Goal: Task Accomplishment & Management: Manage account settings

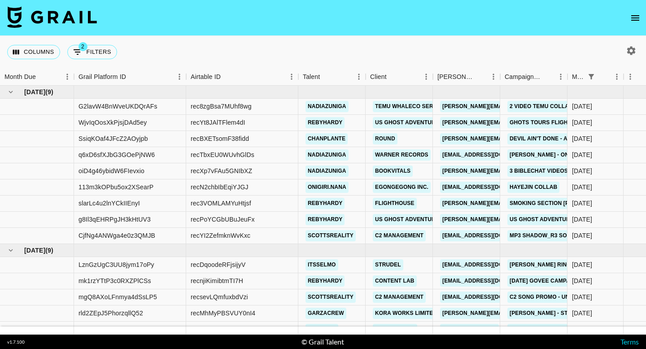
click at [632, 14] on icon "open drawer" at bounding box center [635, 18] width 11 height 11
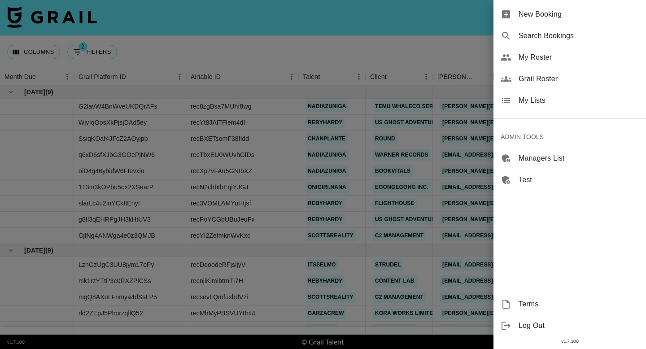
click at [540, 57] on span "My Roster" at bounding box center [578, 57] width 120 height 11
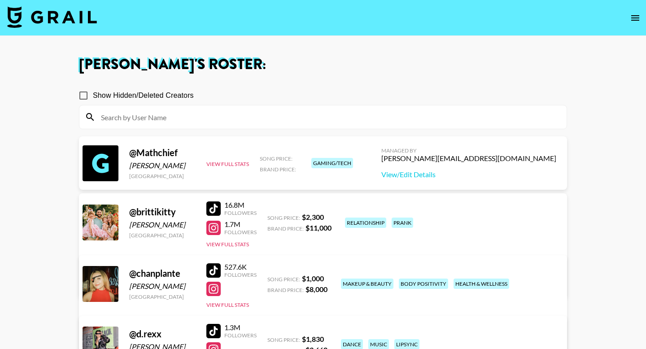
click at [354, 117] on input at bounding box center [328, 117] width 465 height 14
paste input "anastasiya_fukkacumi"
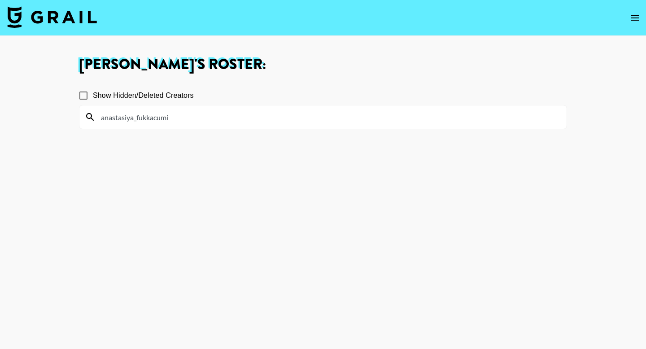
type input "anastasiya_fukkacumi"
click at [86, 100] on input "Show Hidden/Deleted Creators" at bounding box center [83, 95] width 19 height 19
click at [84, 96] on input "Show Hidden/Deleted Creators" at bounding box center [83, 95] width 19 height 19
checkbox input "false"
drag, startPoint x: 173, startPoint y: 118, endPoint x: 143, endPoint y: 120, distance: 30.1
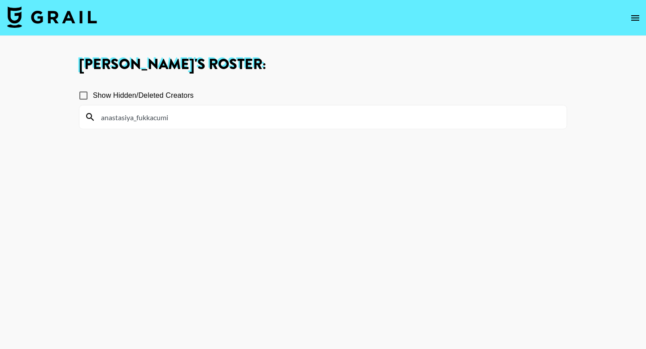
click at [143, 120] on input "anastasiya_fukkacumi" at bounding box center [328, 117] width 465 height 14
type input "anastasi"
click at [632, 26] on button "open drawer" at bounding box center [635, 18] width 18 height 18
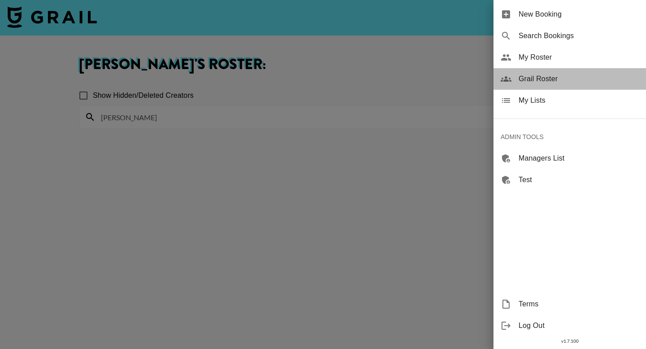
click at [557, 73] on div "Grail Roster" at bounding box center [569, 79] width 152 height 22
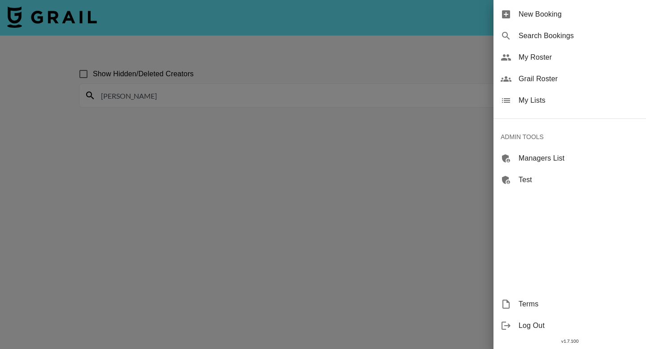
click at [265, 91] on div at bounding box center [323, 174] width 646 height 349
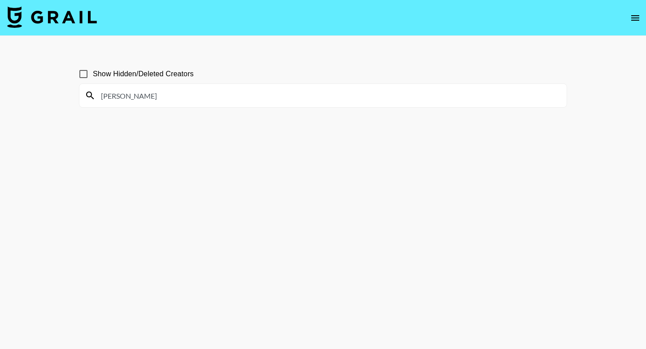
click at [263, 96] on input "anastasi" at bounding box center [328, 95] width 465 height 14
paste input
click at [222, 97] on input "anastasi" at bounding box center [328, 95] width 465 height 14
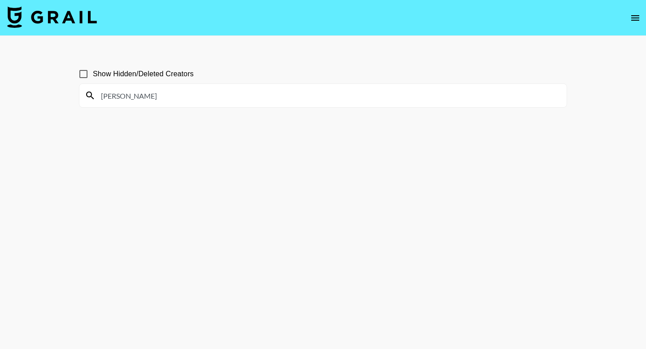
click at [222, 97] on input "anastasi" at bounding box center [328, 95] width 465 height 14
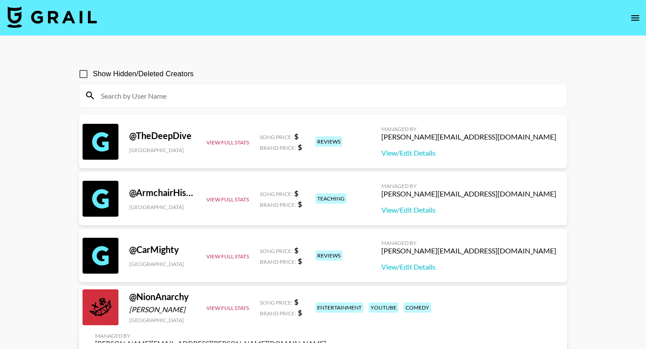
click at [222, 97] on input at bounding box center [328, 95] width 465 height 14
paste input "anastasiya_fukkacumi"
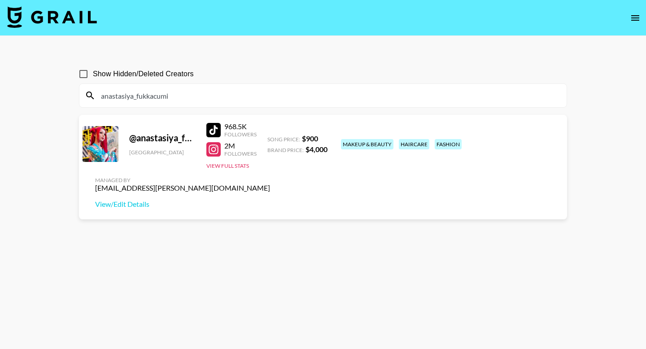
type input "anastasiya_fukkacumi"
drag, startPoint x: 564, startPoint y: 139, endPoint x: 447, endPoint y: 137, distance: 117.1
click at [447, 137] on div "@ anastasiya_fukkacumi1 United States 968.5K Followers 2M Followers View Full S…" at bounding box center [323, 167] width 488 height 104
copy div "hadlea.lindstrom@grail-talent.com"
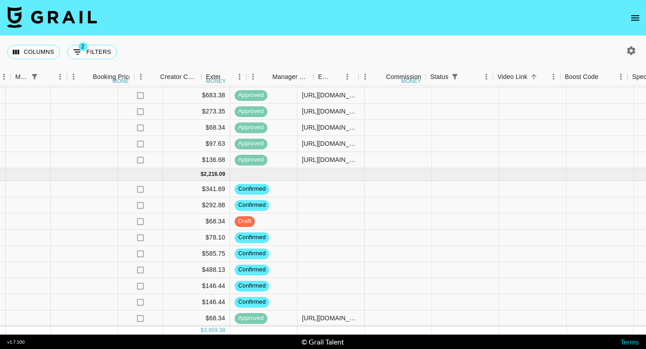
scroll to position [76, 778]
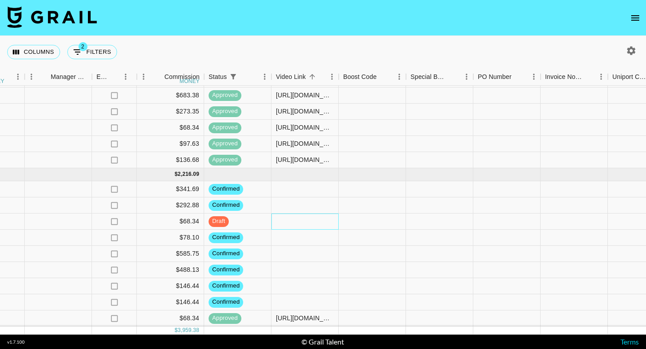
click at [282, 224] on div at bounding box center [304, 221] width 67 height 16
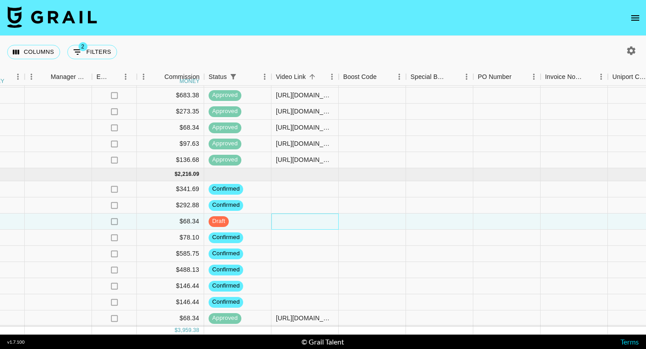
click at [282, 224] on div at bounding box center [304, 221] width 67 height 16
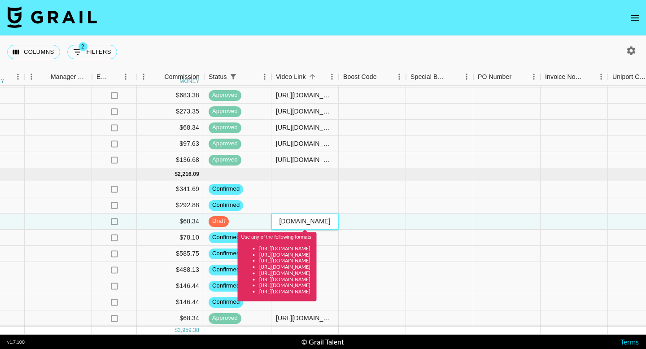
scroll to position [0, 0]
click at [306, 219] on input "[URL][DOMAIN_NAME]" at bounding box center [305, 221] width 66 height 7
paste input "[DOMAIN_NAME][URL]"
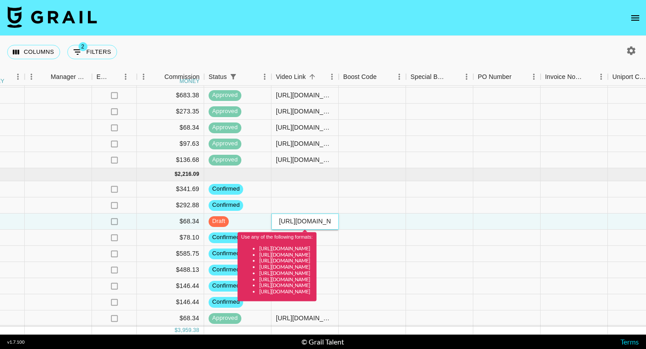
type input "[URL][DOMAIN_NAME]"
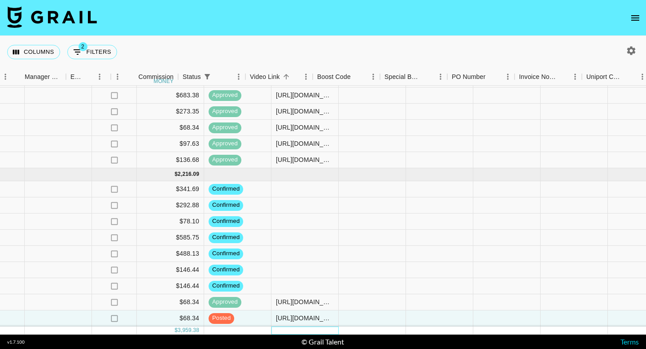
scroll to position [76, 1112]
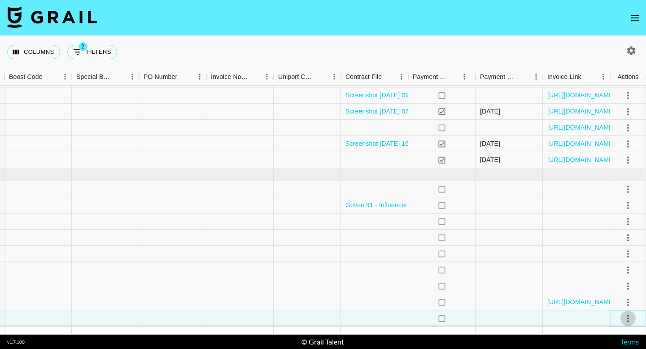
click at [633, 316] on button "select merge strategy" at bounding box center [627, 318] width 15 height 15
click at [617, 298] on div "Approve" at bounding box center [608, 299] width 27 height 11
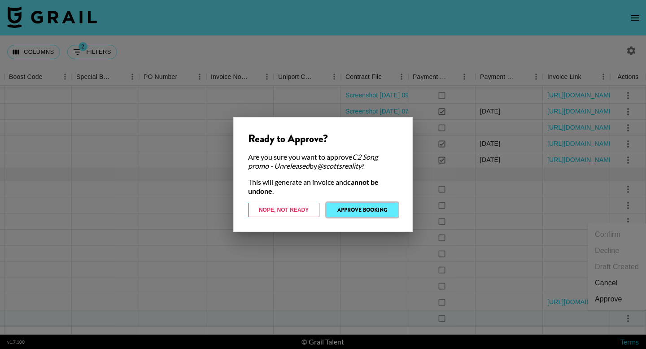
click at [353, 204] on button "Approve Booking" at bounding box center [361, 210] width 71 height 14
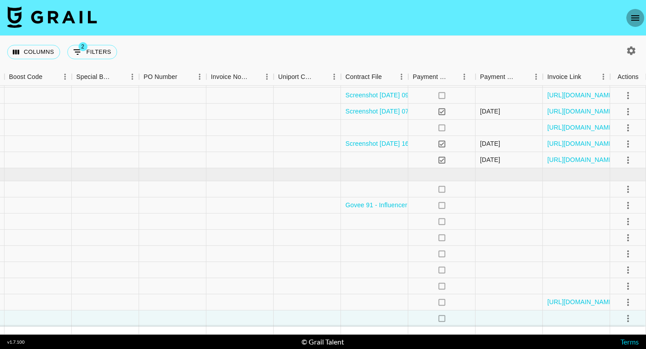
click at [642, 17] on button "open drawer" at bounding box center [635, 18] width 18 height 18
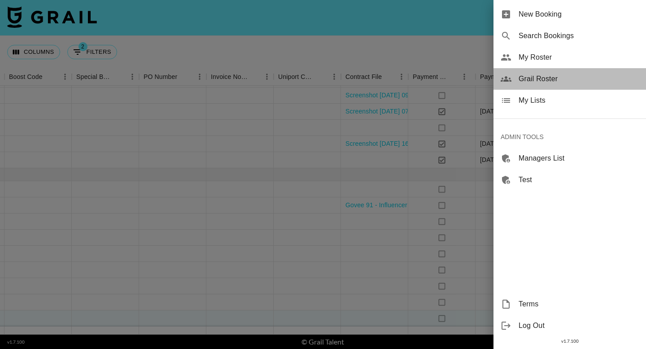
click at [519, 76] on span "Grail Roster" at bounding box center [578, 79] width 120 height 11
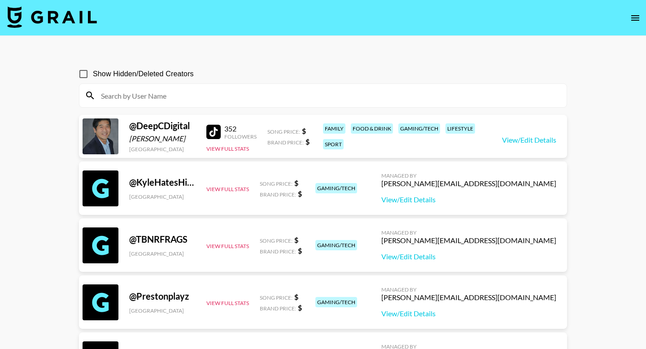
click at [235, 92] on input at bounding box center [328, 95] width 465 height 14
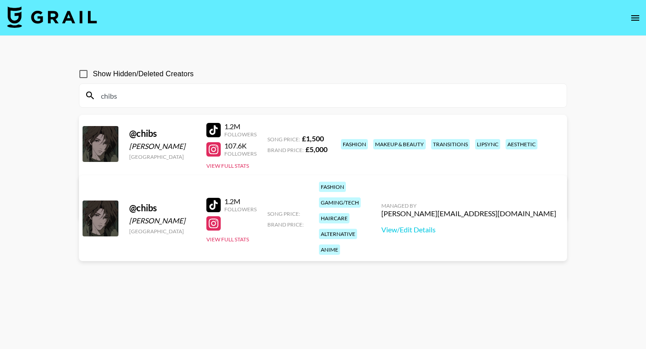
click at [210, 97] on input "chibs" at bounding box center [328, 95] width 465 height 14
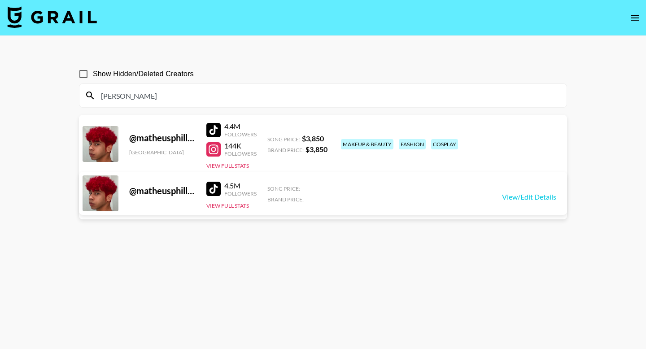
click at [259, 96] on input "[PERSON_NAME]" at bounding box center [328, 95] width 465 height 14
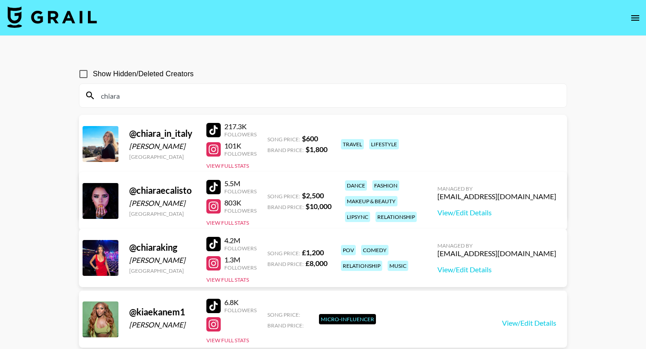
type input "chiara"
click at [61, 21] on img at bounding box center [52, 17] width 90 height 22
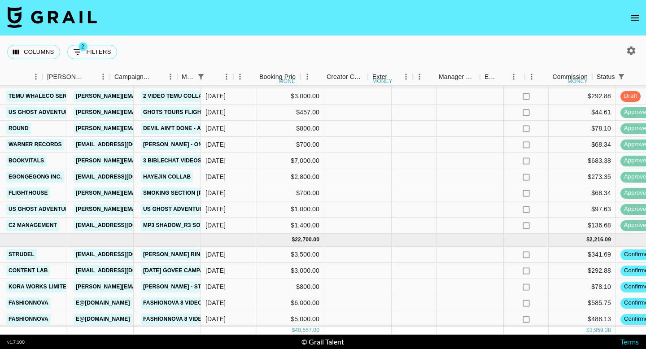
scroll to position [10, 324]
